Goal: Information Seeking & Learning: Learn about a topic

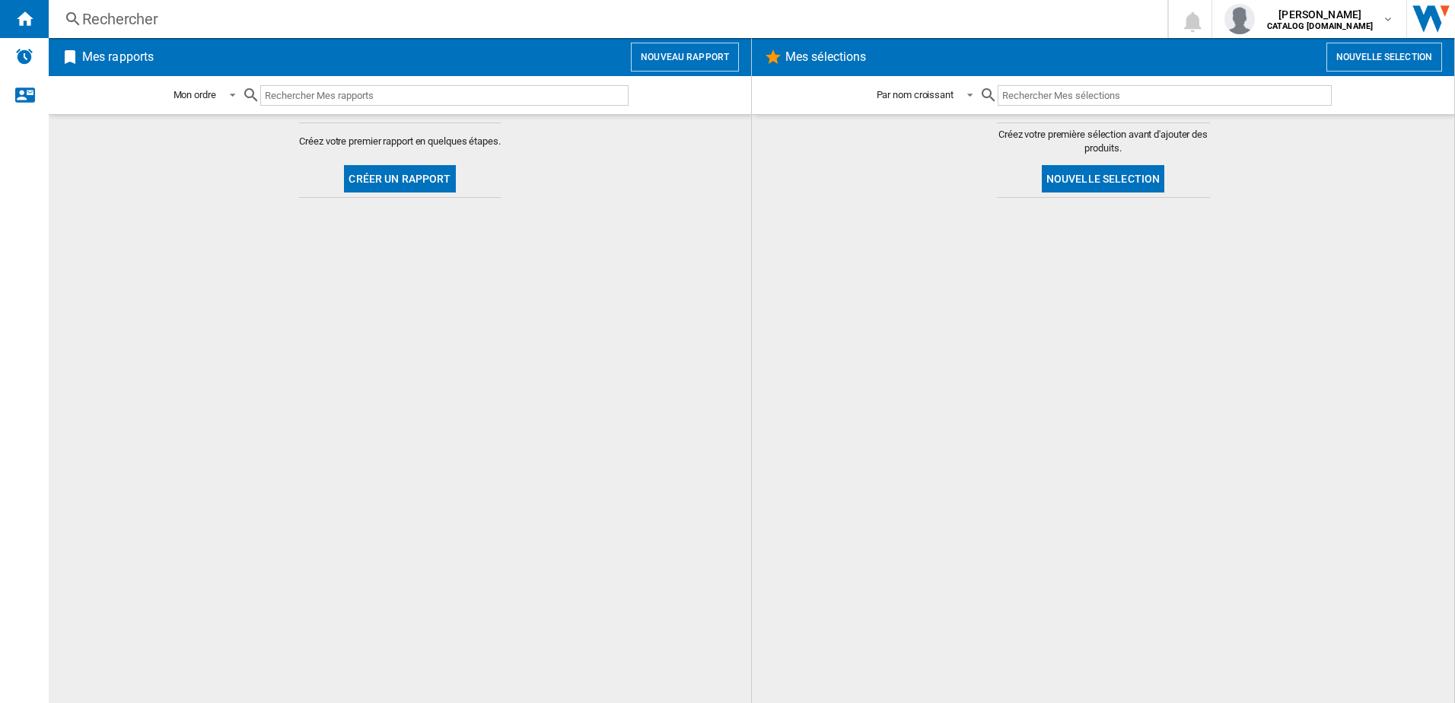
click at [220, 21] on div "Rechercher" at bounding box center [605, 18] width 1046 height 21
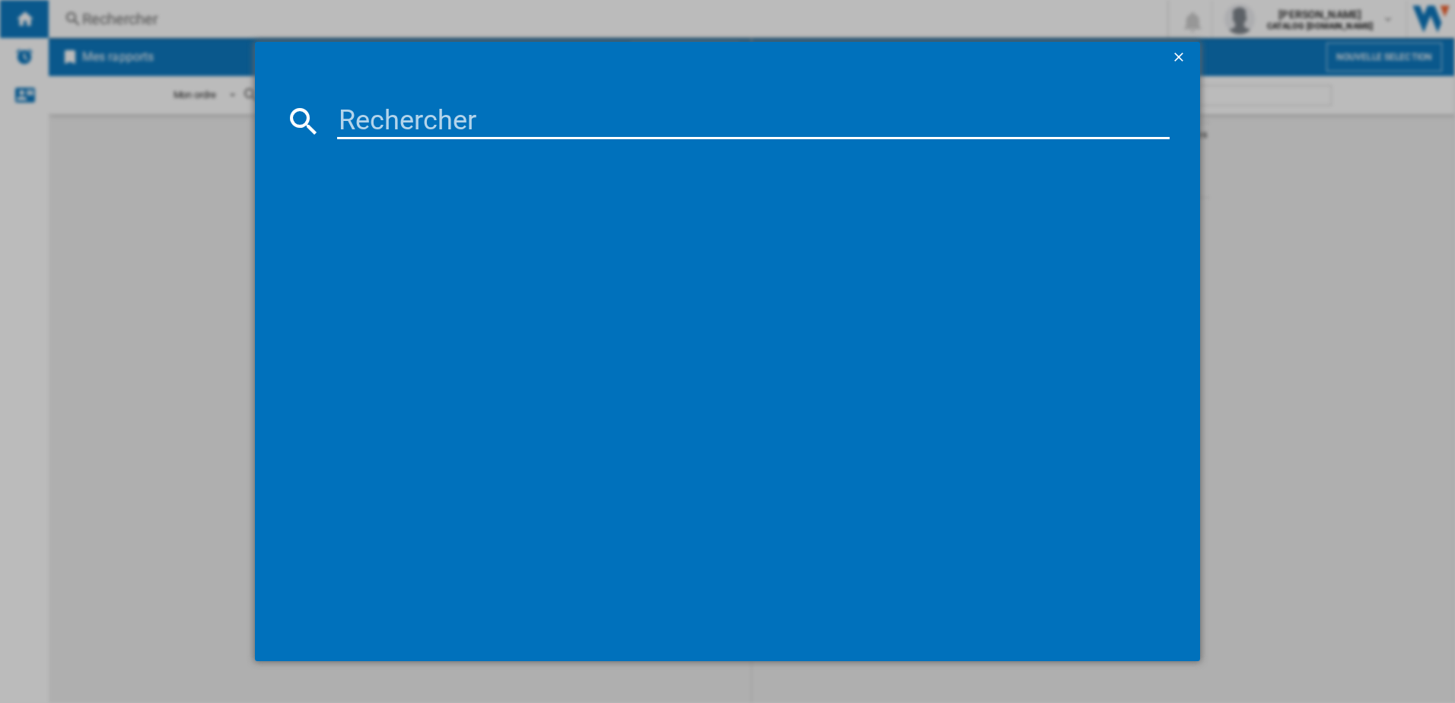
click at [352, 120] on input at bounding box center [753, 121] width 833 height 37
type input "LR633CK"
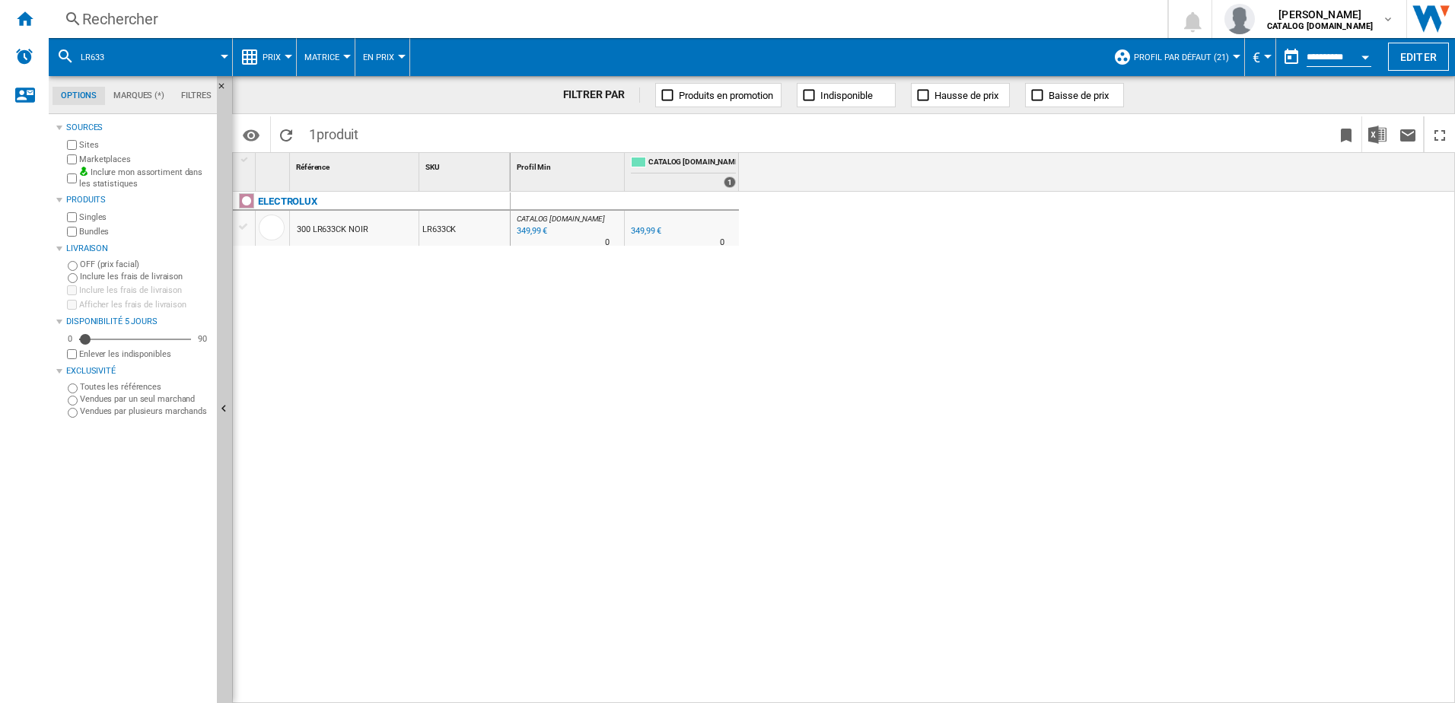
click at [273, 62] on button "Prix" at bounding box center [276, 57] width 26 height 38
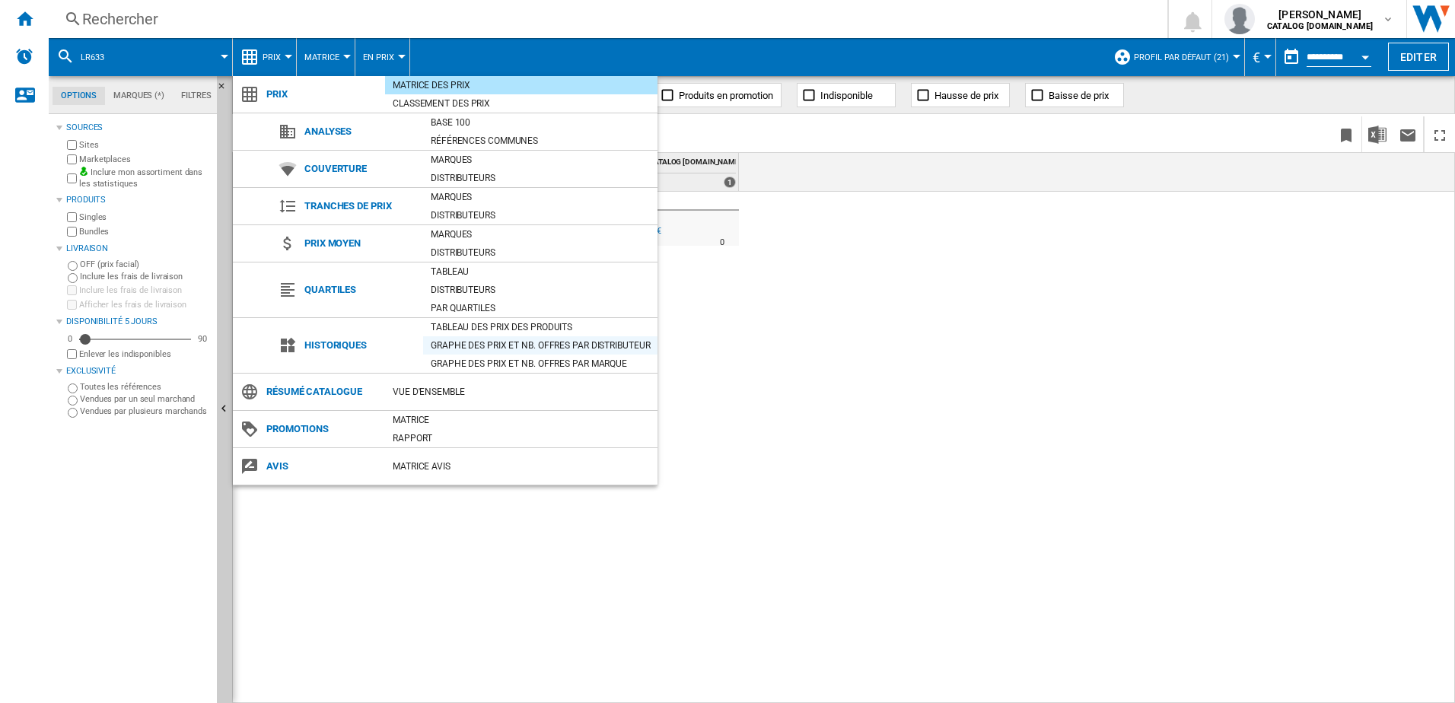
click at [486, 342] on div "Graphe des prix et nb. offres par distributeur" at bounding box center [540, 345] width 234 height 15
